Goal: Check status: Check status

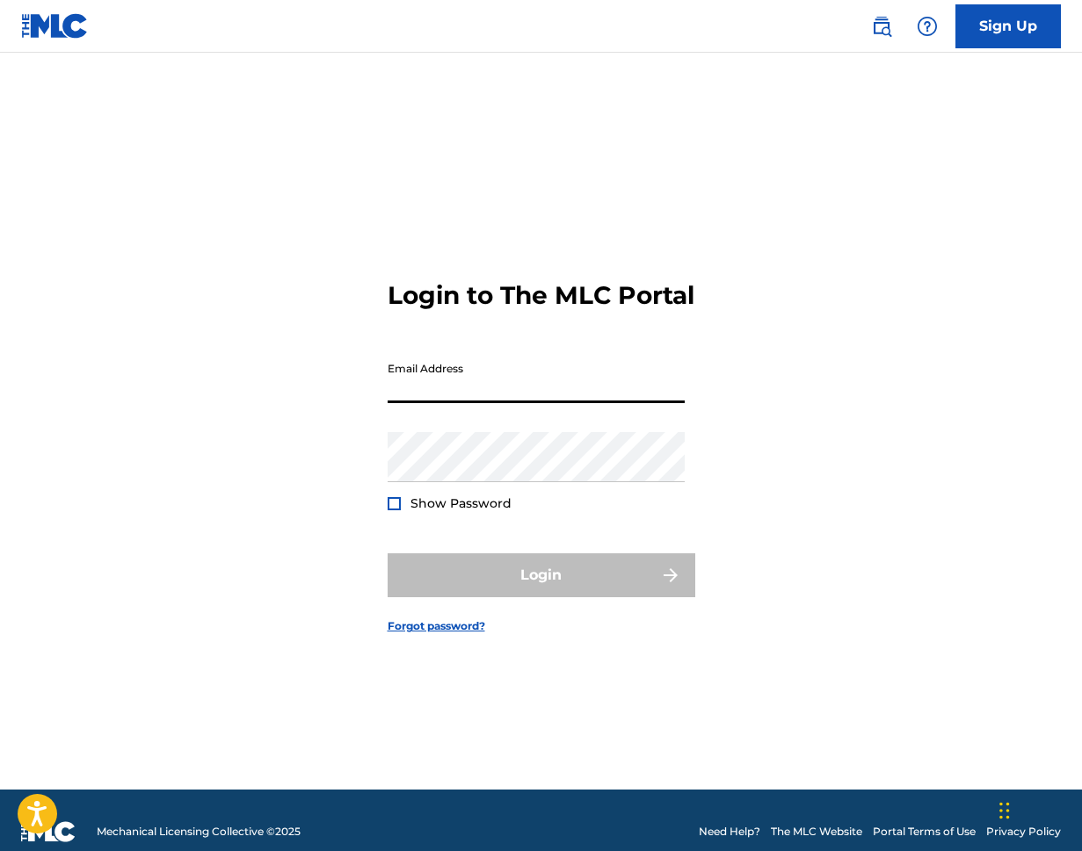
click at [577, 403] on input "Email Address" at bounding box center [535, 378] width 297 height 50
click at [552, 394] on input "Email Address" at bounding box center [535, 378] width 297 height 50
type input "[PERSON_NAME][EMAIL_ADDRESS][PERSON_NAME][DOMAIN_NAME]"
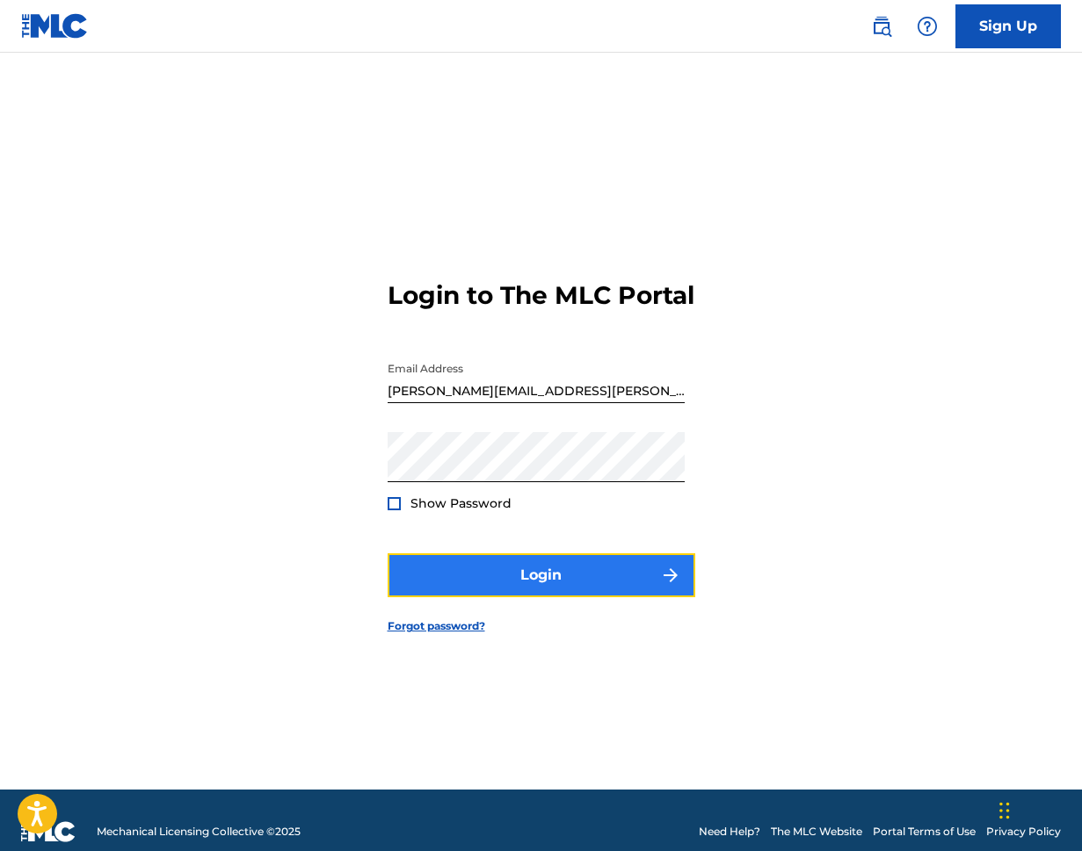
click at [545, 584] on button "Login" at bounding box center [541, 576] width 308 height 44
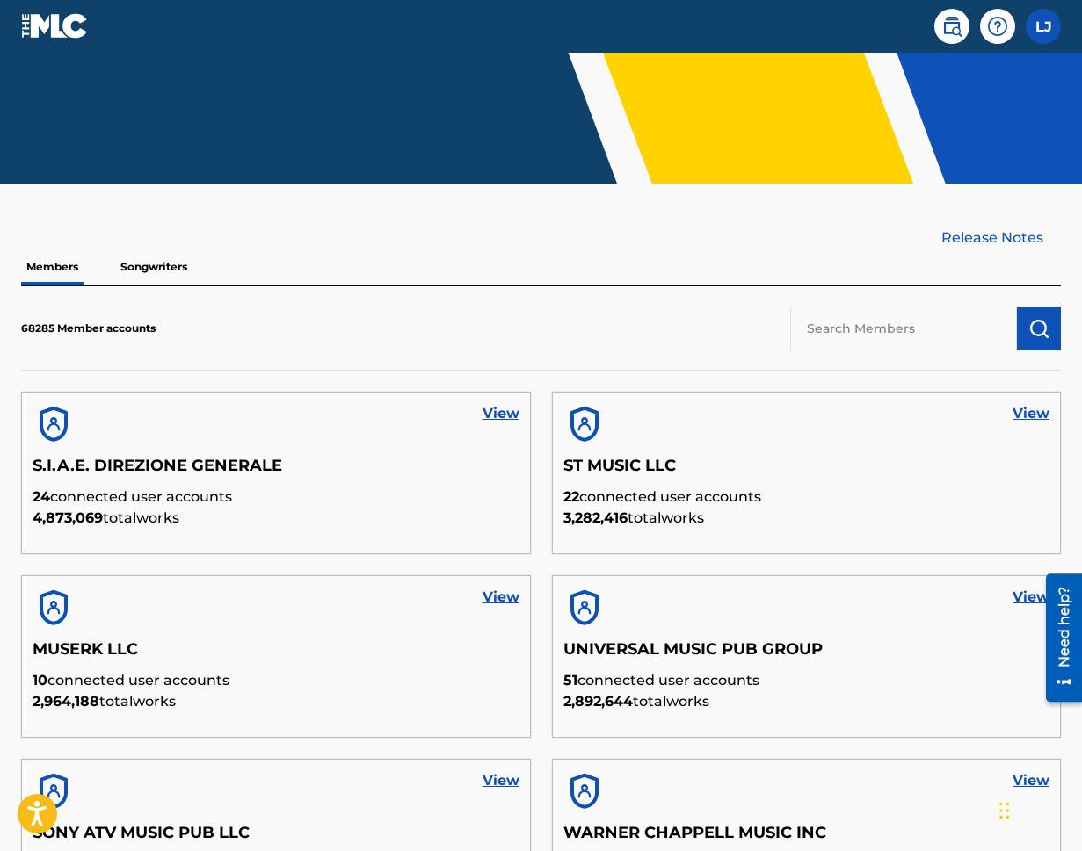
scroll to position [310, 0]
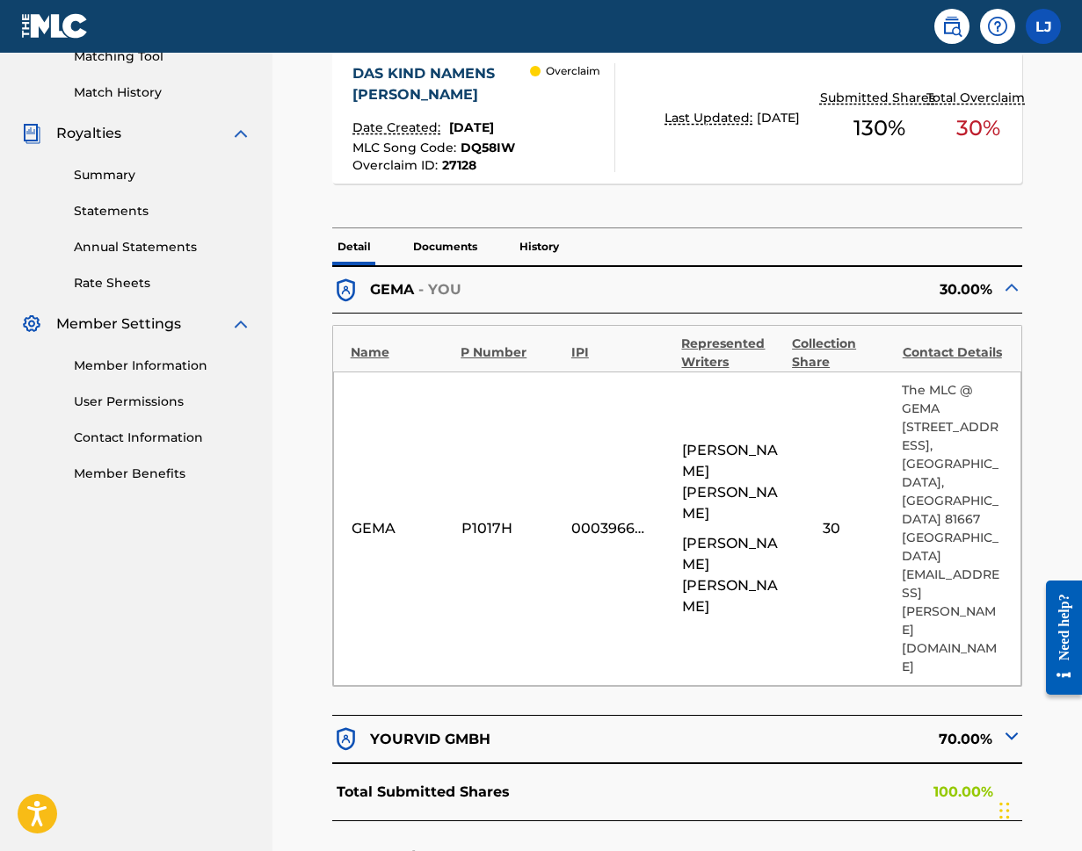
scroll to position [438, 0]
